Goal: Complete application form

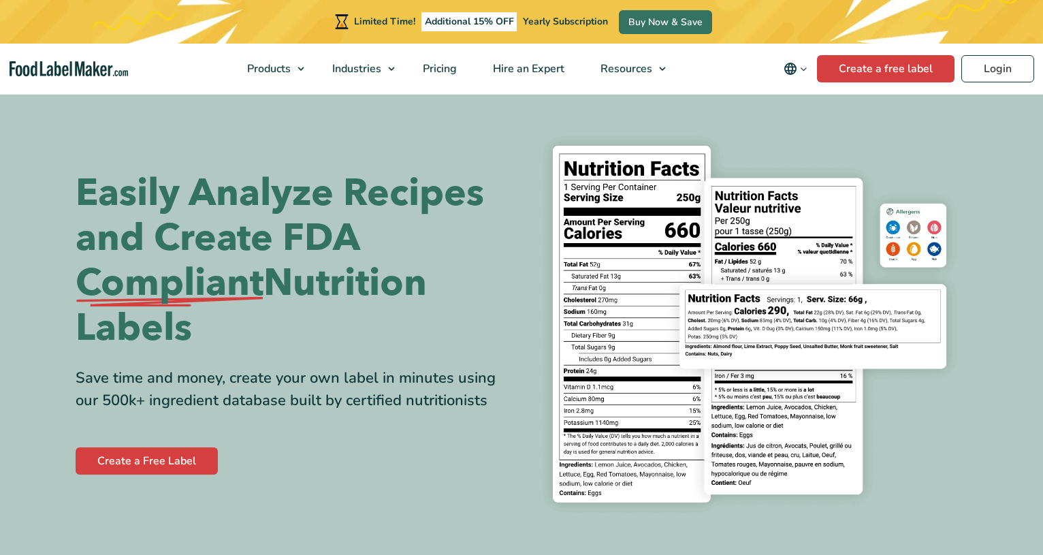
scroll to position [69, 0]
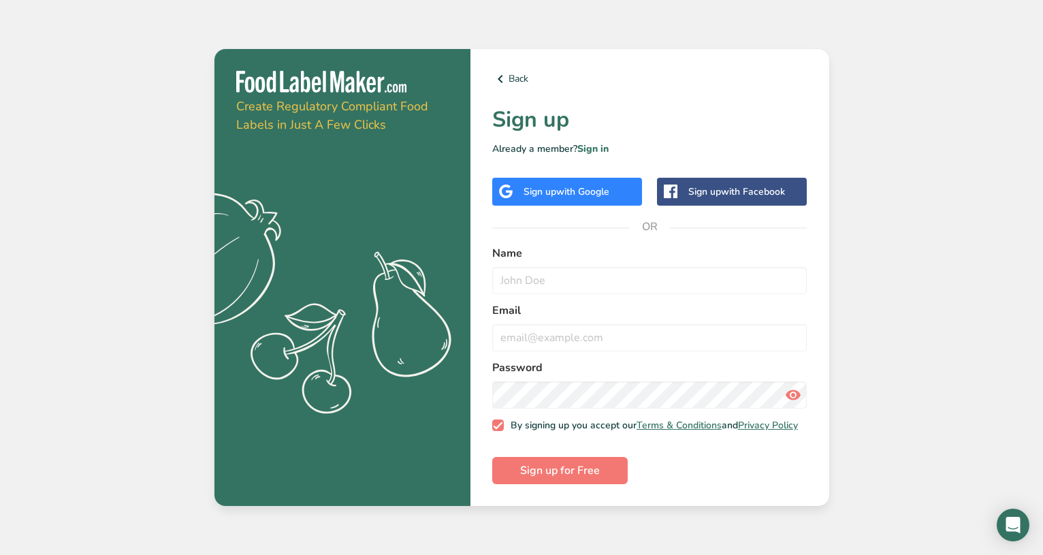
click at [573, 187] on span "with Google" at bounding box center [582, 191] width 53 height 13
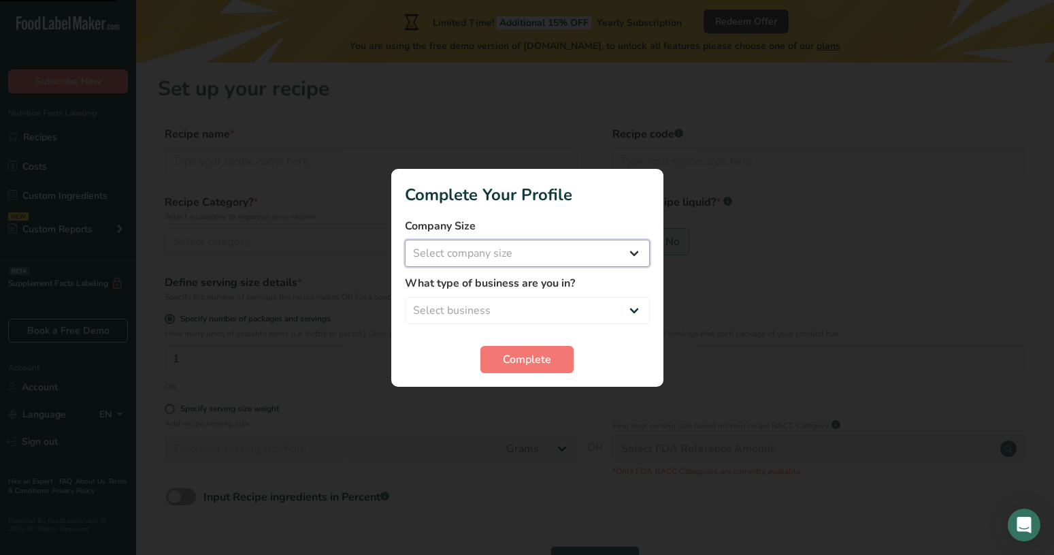
click at [405, 240] on select "Select company size Fewer than 10 Employees 10 to 50 Employees 51 to 500 Employ…" at bounding box center [527, 253] width 245 height 27
click at [529, 251] on select "Select company size Fewer than 10 Employees 10 to 50 Employees 51 to 500 Employ…" at bounding box center [527, 253] width 245 height 27
click at [405, 297] on select "Select business Packaged Food Manufacturer Restaurant & Cafe Bakery Meal Plans …" at bounding box center [527, 310] width 245 height 27
drag, startPoint x: 530, startPoint y: 315, endPoint x: 686, endPoint y: 333, distance: 157.6
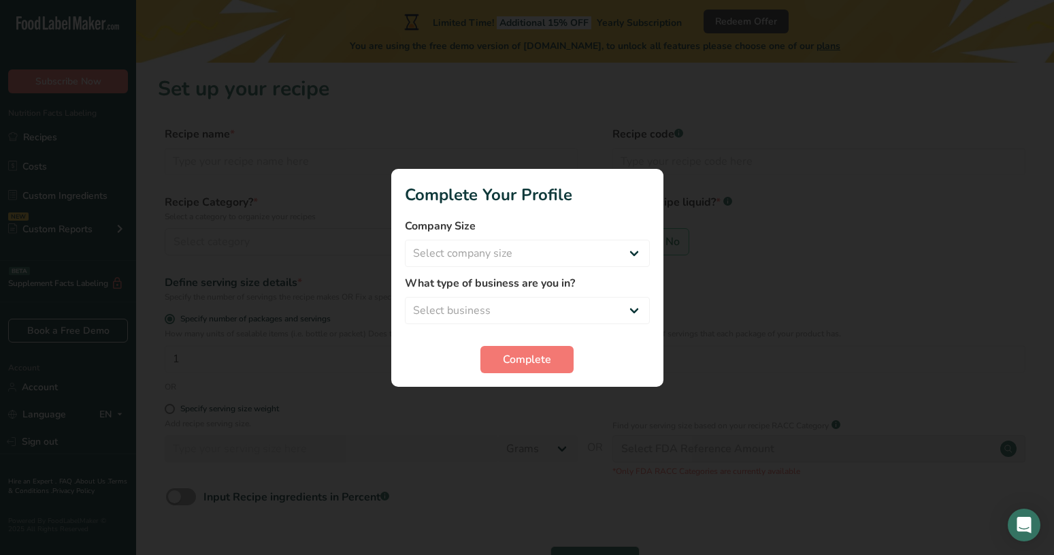
click at [758, 288] on div at bounding box center [527, 277] width 1054 height 555
click at [532, 351] on span "Complete" at bounding box center [527, 359] width 48 height 16
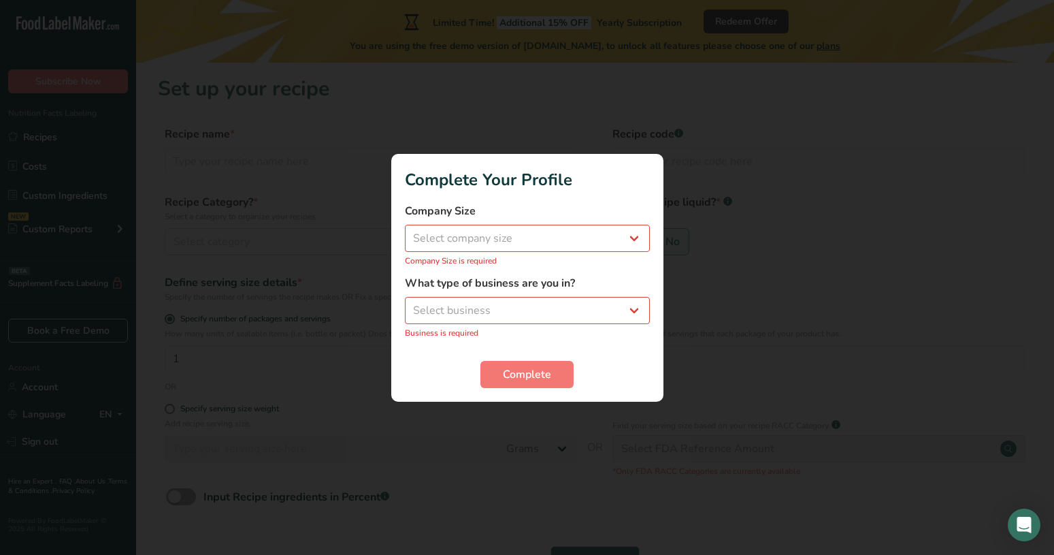
click at [595, 221] on div "Company Size Select company size Fewer than 10 Employees 10 to 50 Employees 51 …" at bounding box center [527, 235] width 245 height 64
click at [405, 225] on select "Select company size Fewer than 10 Employees 10 to 50 Employees 51 to 500 Employ…" at bounding box center [527, 238] width 245 height 27
select select "2"
click option "10 to 50 Employees" at bounding box center [0, 0] width 0 height 0
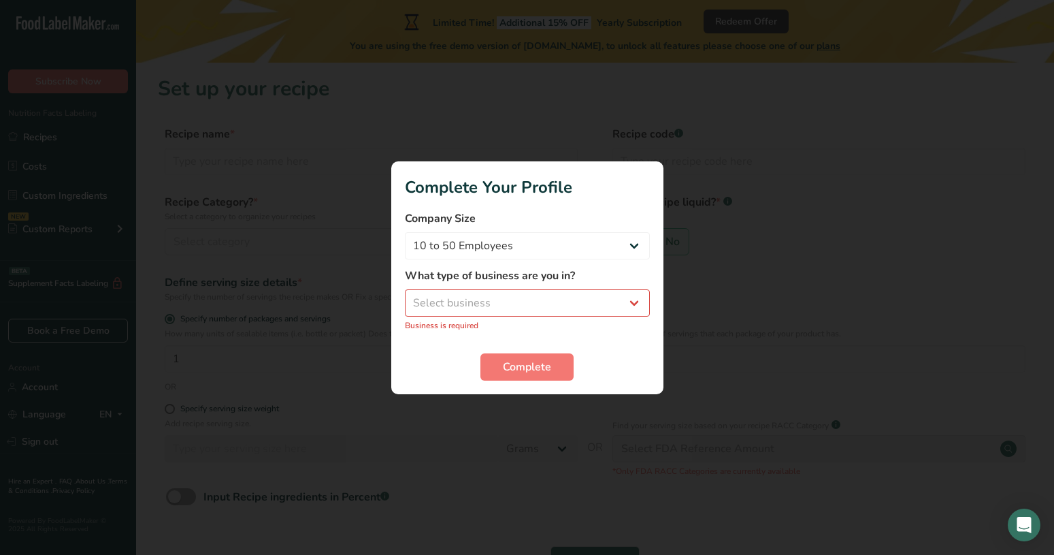
drag, startPoint x: 551, startPoint y: 342, endPoint x: 549, endPoint y: 321, distance: 20.5
click at [550, 342] on form "Company Size Fewer than 10 Employees 10 to 50 Employees 51 to 500 Employees Ove…" at bounding box center [527, 295] width 245 height 170
click at [549, 319] on p "Business is required" at bounding box center [527, 325] width 245 height 12
click at [405, 289] on select "Select business Packaged Food Manufacturer Restaurant & Cafe Bakery Meal Plans …" at bounding box center [527, 302] width 245 height 27
select select "2"
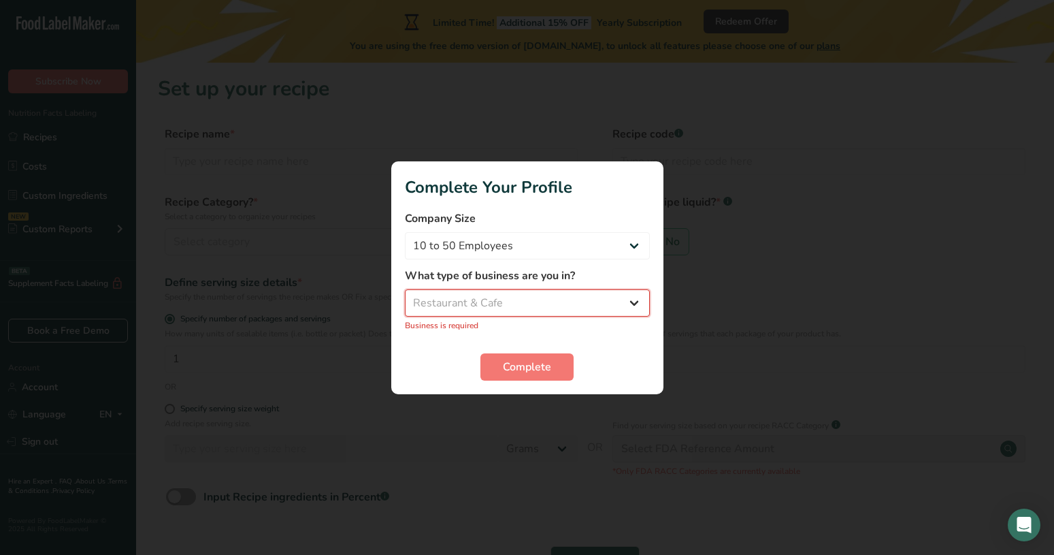
click option "Restaurant & Cafe" at bounding box center [0, 0] width 0 height 0
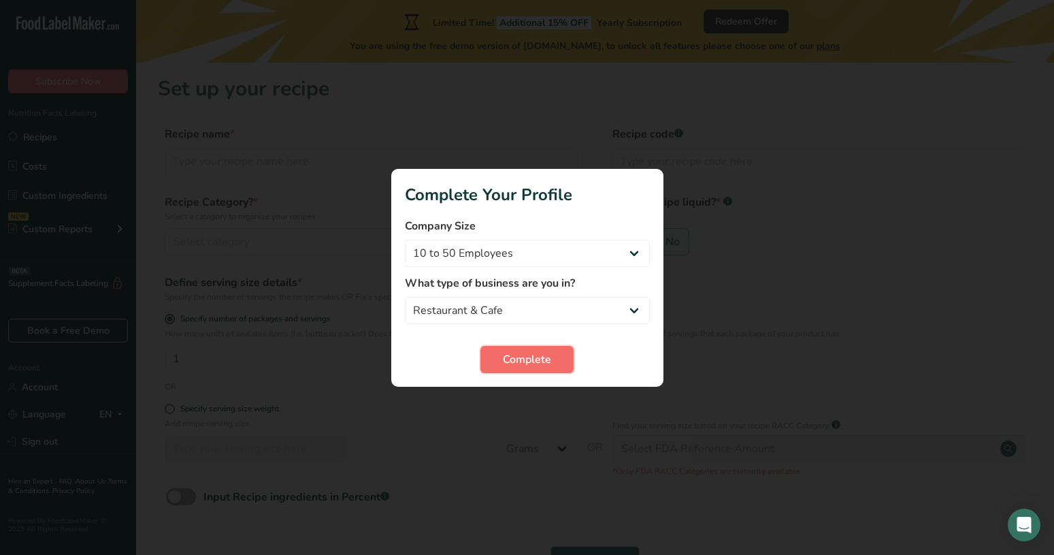
click at [546, 370] on button "Complete" at bounding box center [527, 359] width 93 height 27
click at [545, 366] on div "Complete" at bounding box center [527, 359] width 245 height 27
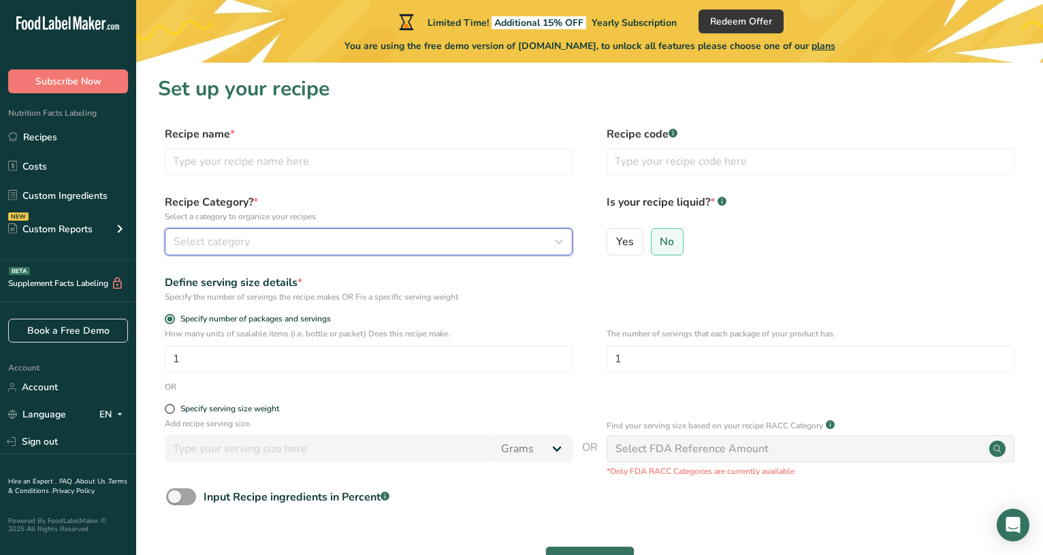
click at [425, 231] on button "Select category" at bounding box center [369, 241] width 408 height 27
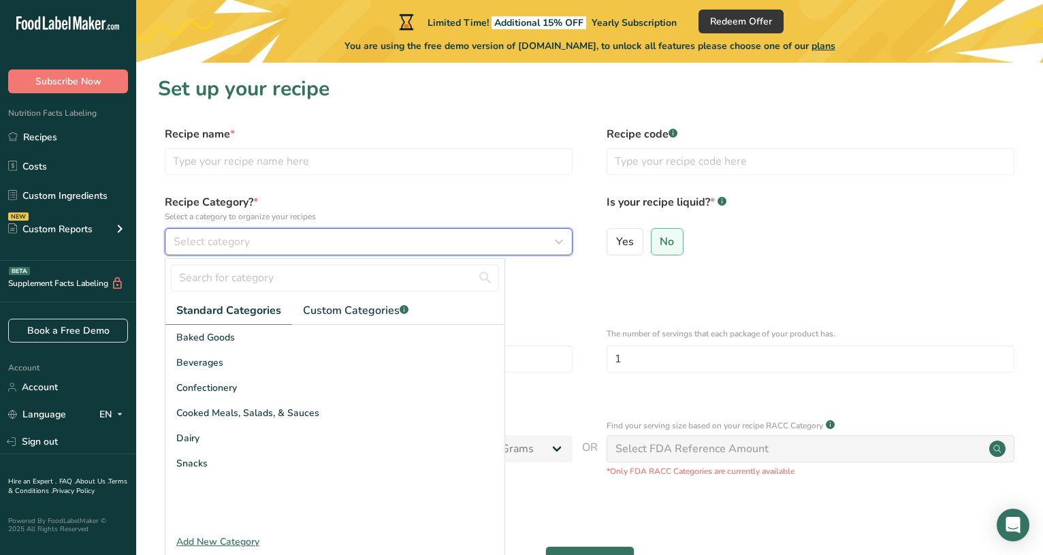
click at [425, 231] on button "Select category" at bounding box center [369, 241] width 408 height 27
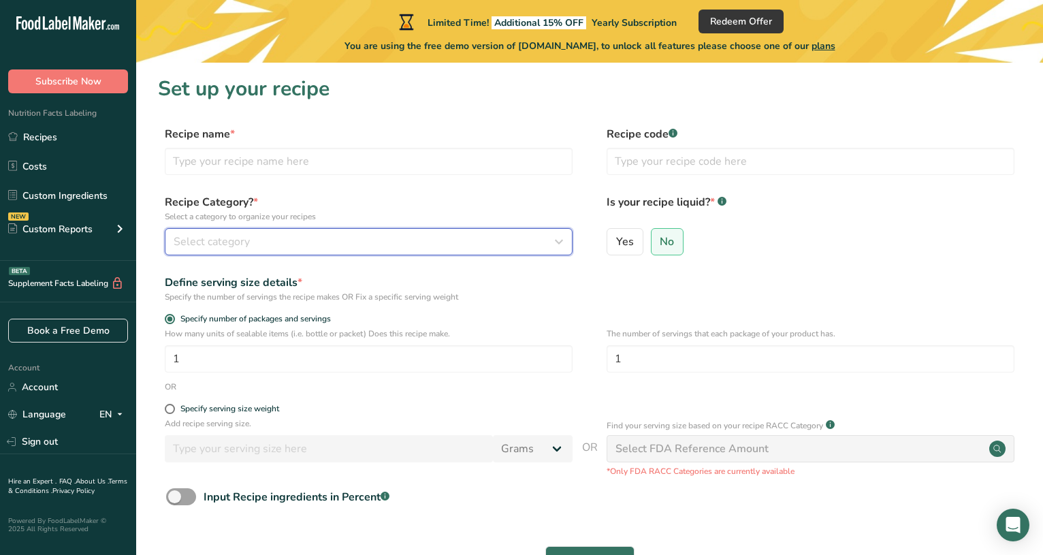
click at [479, 249] on div "Select category" at bounding box center [365, 241] width 382 height 16
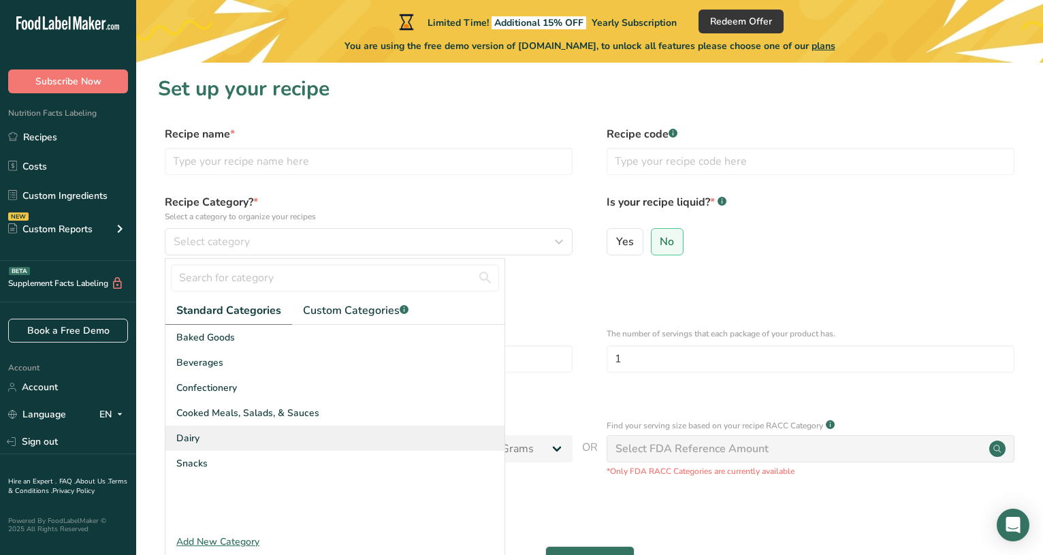
click at [216, 436] on div "Dairy" at bounding box center [334, 437] width 339 height 25
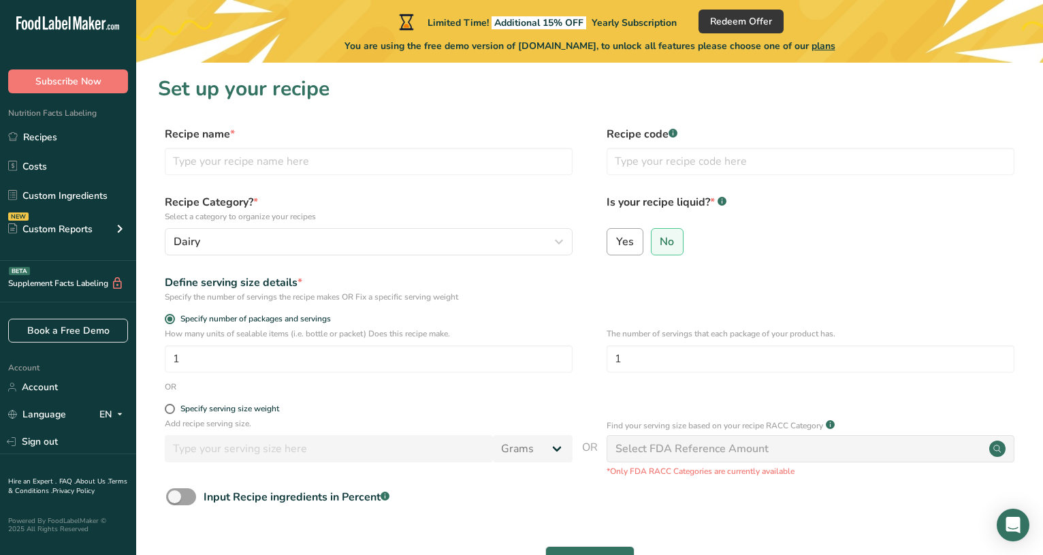
click at [626, 233] on label "Yes" at bounding box center [625, 241] width 37 height 27
click at [616, 237] on input "Yes" at bounding box center [611, 241] width 9 height 9
radio input "true"
radio input "false"
select select "22"
